Goal: Task Accomplishment & Management: Manage account settings

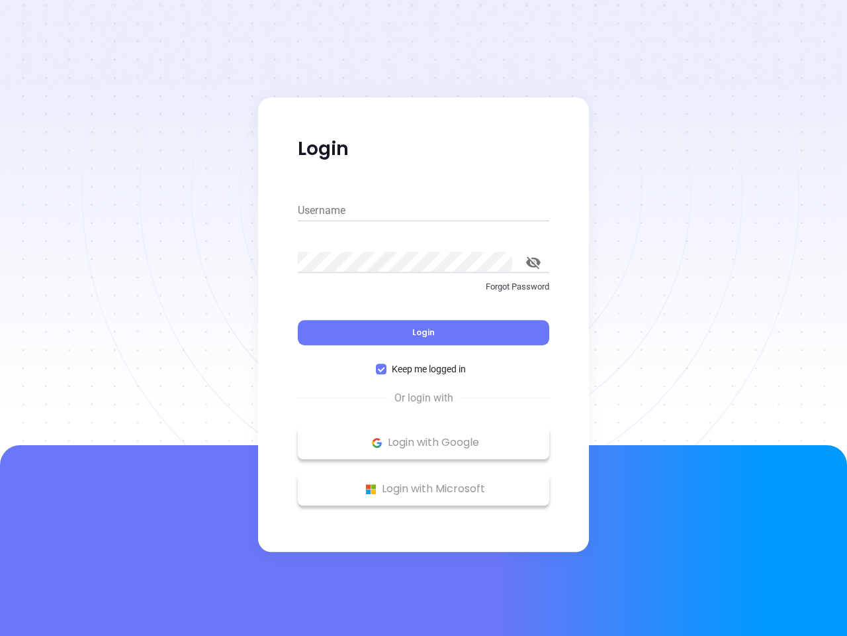
click at [424, 318] on div "Login" at bounding box center [424, 324] width 252 height 41
click at [424, 211] on input "Username" at bounding box center [424, 210] width 252 height 21
click at [534, 262] on icon "toggle password visibility" at bounding box center [533, 262] width 15 height 13
click at [424, 332] on span "Login" at bounding box center [423, 331] width 23 height 11
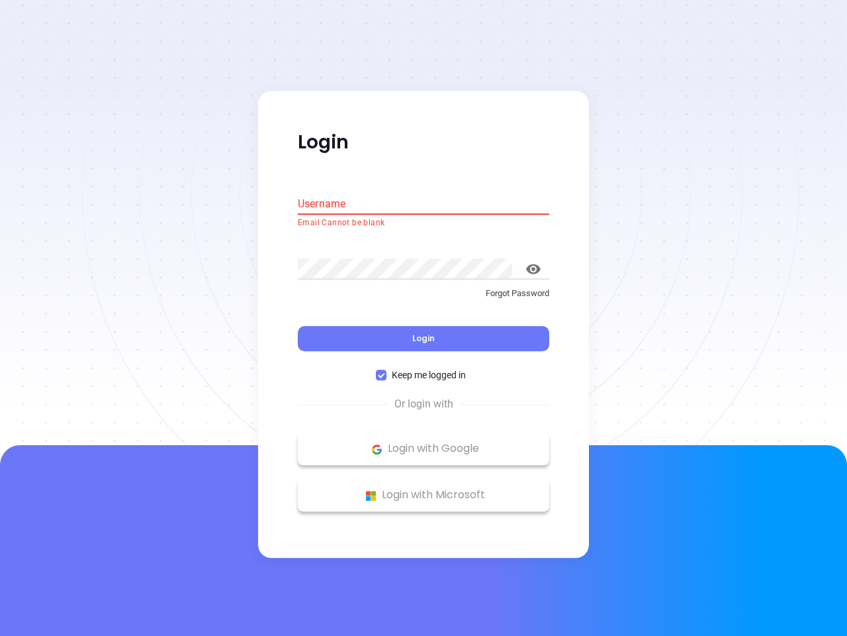
click at [424, 369] on span "Keep me logged in" at bounding box center [429, 375] width 85 height 15
click at [387, 370] on input "Keep me logged in" at bounding box center [381, 375] width 11 height 11
checkbox input "false"
click at [424, 442] on p "Login with Google" at bounding box center [424, 449] width 238 height 20
click at [424, 489] on p "Login with Microsoft" at bounding box center [424, 495] width 238 height 20
